Goal: Task Accomplishment & Management: Manage account settings

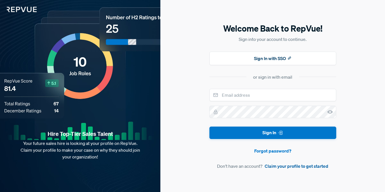
click at [288, 168] on link "Claim your profile to get started" at bounding box center [297, 166] width 64 height 7
click at [22, 11] on img at bounding box center [18, 6] width 37 height 12
